Goal: Find contact information: Find contact information

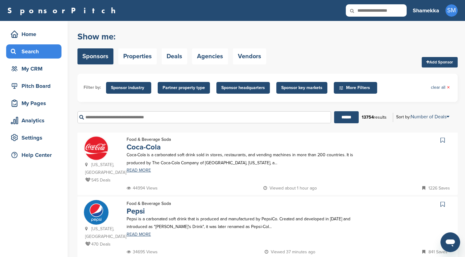
click at [214, 118] on input "text" at bounding box center [205, 117] width 254 height 12
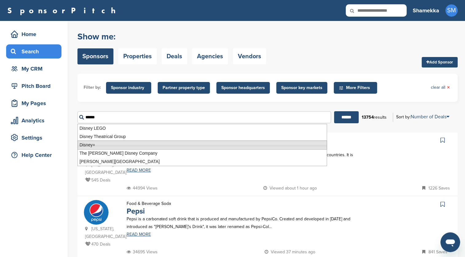
click at [200, 141] on li "Disney+" at bounding box center [203, 144] width 250 height 9
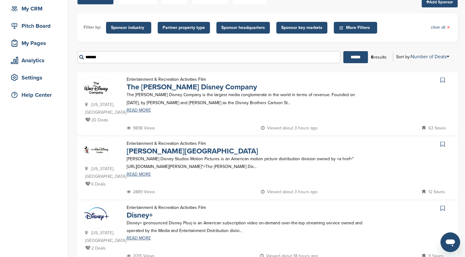
scroll to position [62, 0]
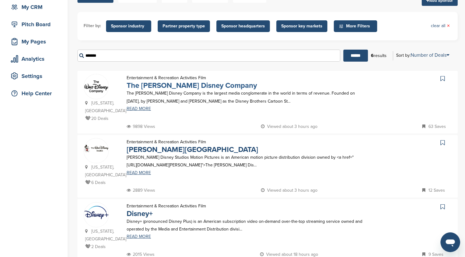
type input "*******"
click at [197, 86] on link "The [PERSON_NAME] Disney Company" at bounding box center [192, 85] width 130 height 9
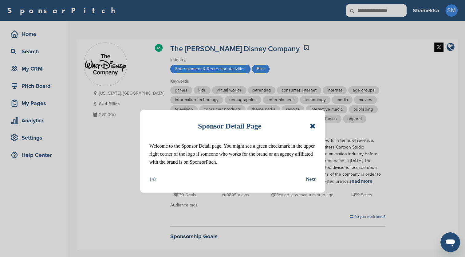
click at [313, 128] on icon at bounding box center [313, 125] width 6 height 7
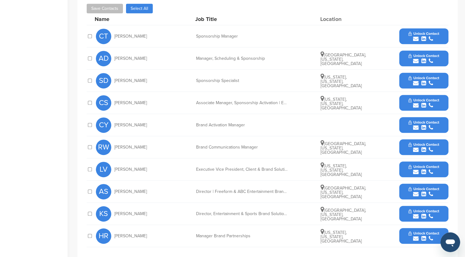
scroll to position [338, 0]
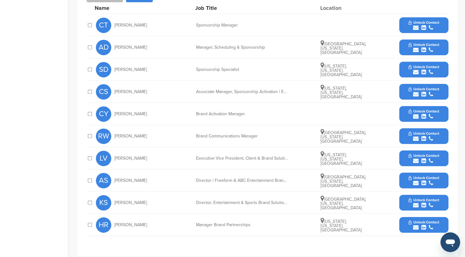
click at [423, 20] on span "Unlock Contact" at bounding box center [424, 22] width 30 height 4
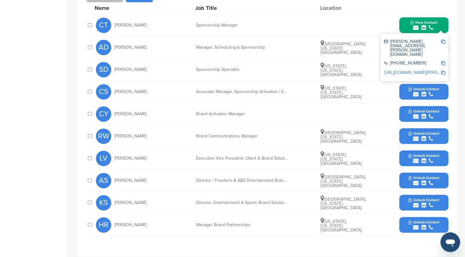
click at [400, 70] on link "https://www.linkedin.com/in/chuck-thackston-3348808" at bounding box center [421, 72] width 75 height 5
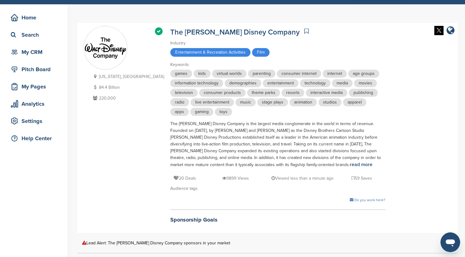
scroll to position [0, 0]
